Goal: Task Accomplishment & Management: Manage account settings

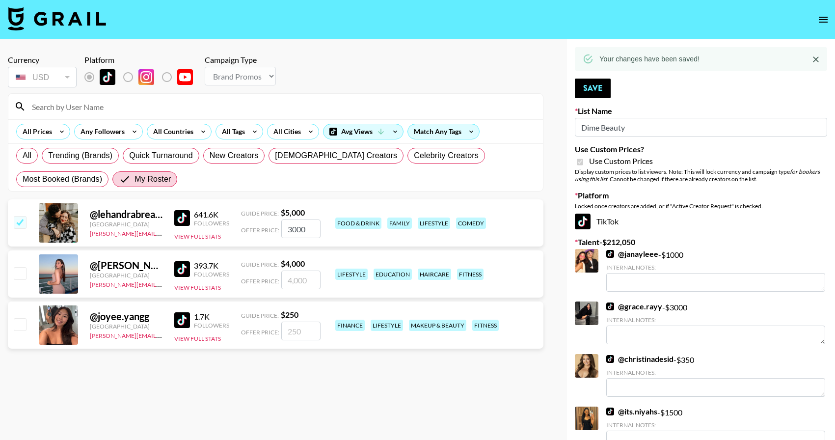
select select "Brand"
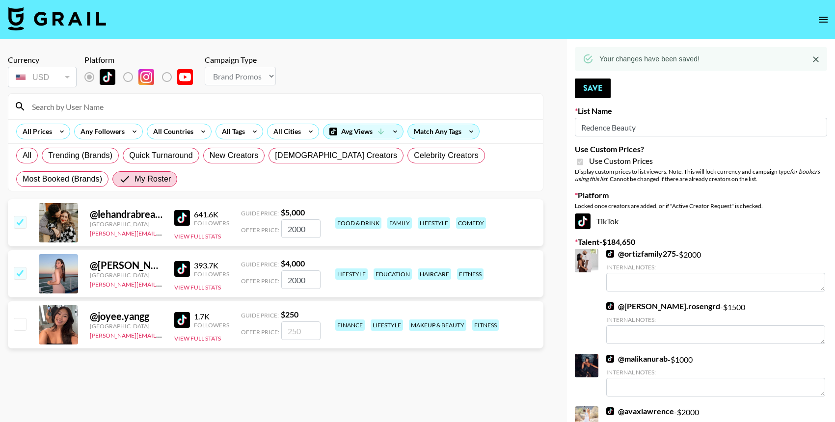
select select "Brand"
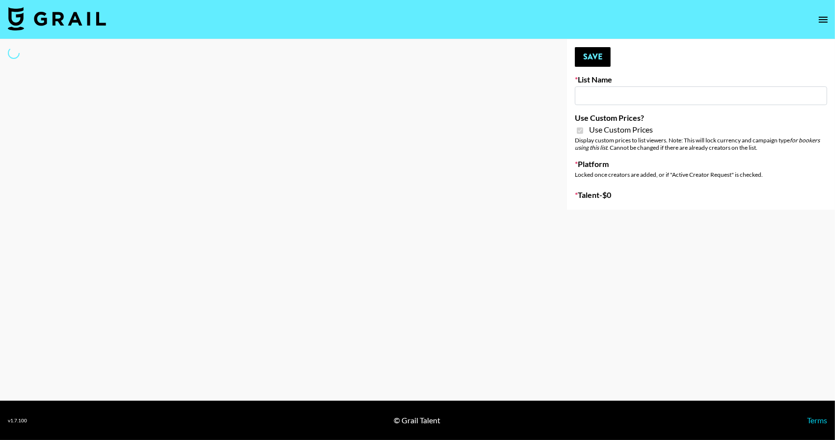
select select "Brand"
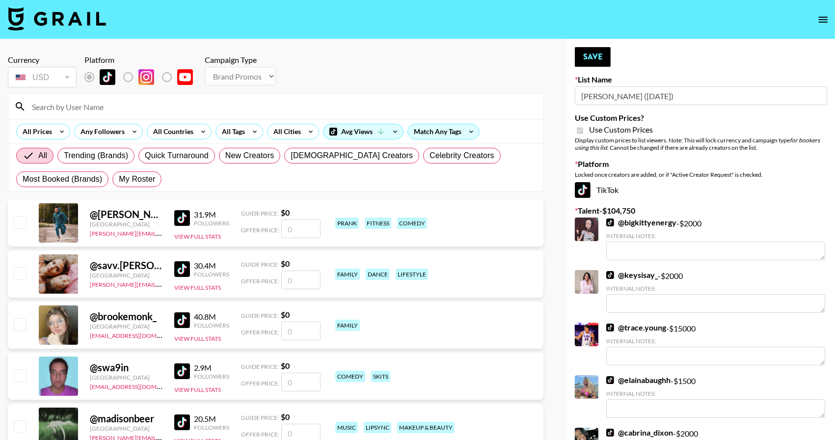
type input "[PERSON_NAME] ([DATE])"
checkbox input "true"
click at [138, 175] on span "My Roster" at bounding box center [137, 179] width 36 height 12
click at [119, 179] on input "My Roster" at bounding box center [119, 179] width 0 height 0
radio input "true"
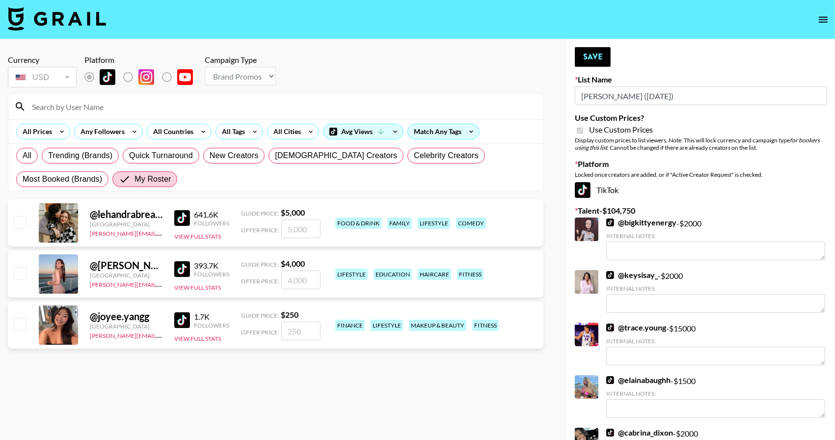
click at [21, 274] on input "checkbox" at bounding box center [20, 273] width 12 height 12
checkbox input "true"
type input "4000"
click at [19, 223] on input "checkbox" at bounding box center [20, 222] width 12 height 12
checkbox input "true"
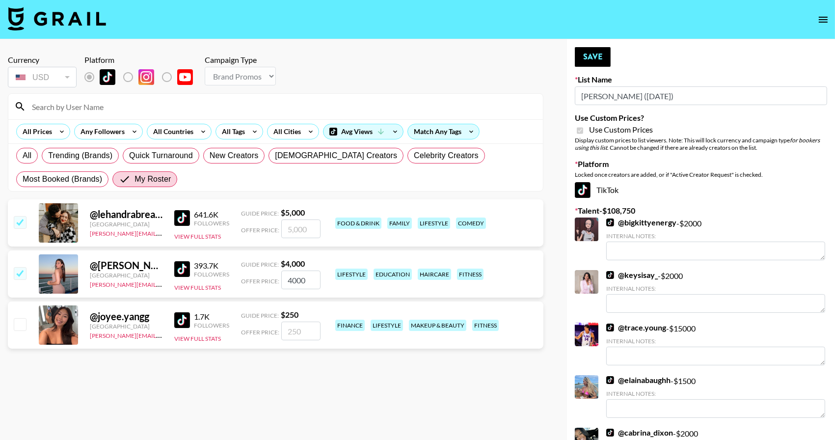
type input "5000"
click at [299, 284] on input "4000" at bounding box center [300, 279] width 39 height 19
type input "3000"
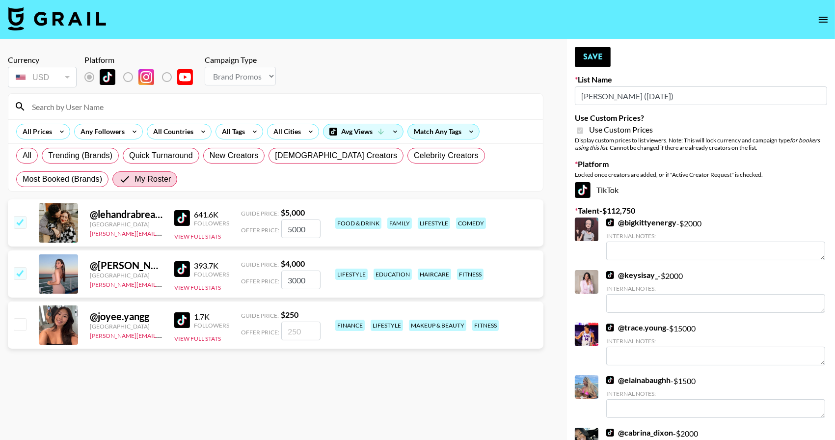
click at [295, 230] on input "5000" at bounding box center [300, 228] width 39 height 19
type input "3000"
click at [602, 58] on button "Save" at bounding box center [593, 57] width 36 height 20
